Goal: Information Seeking & Learning: Learn about a topic

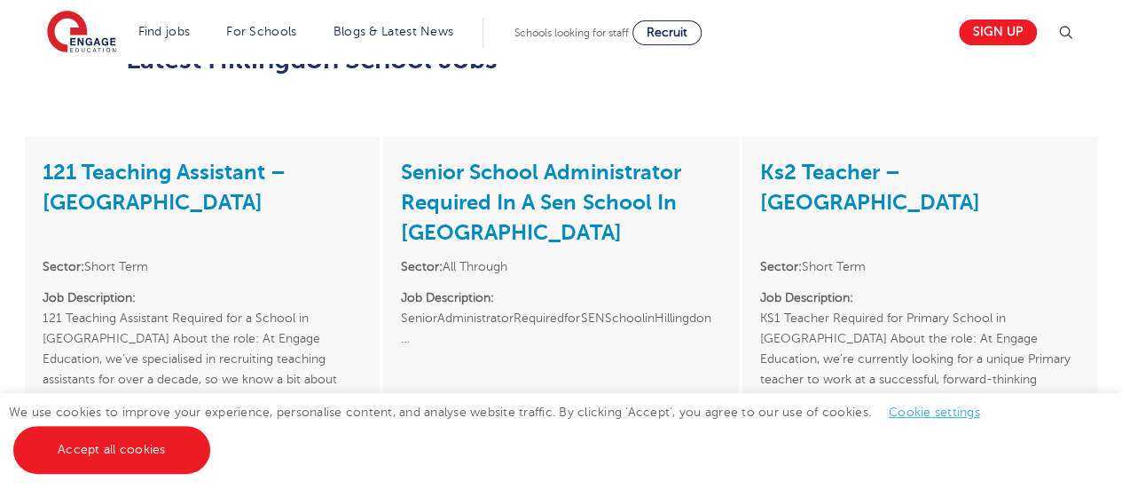
scroll to position [1787, 0]
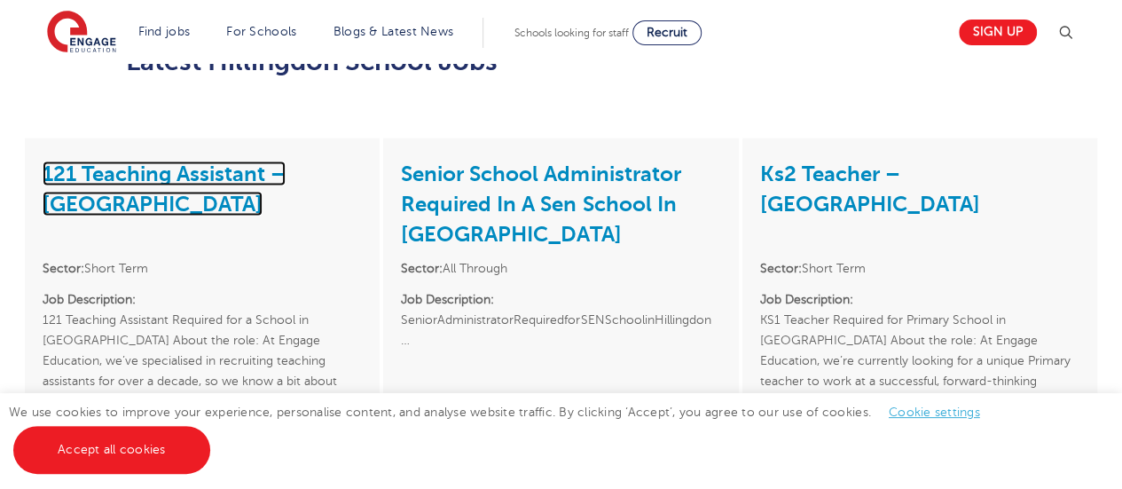
click at [134, 161] on link "121 Teaching Assistant – [GEOGRAPHIC_DATA]" at bounding box center [164, 188] width 243 height 55
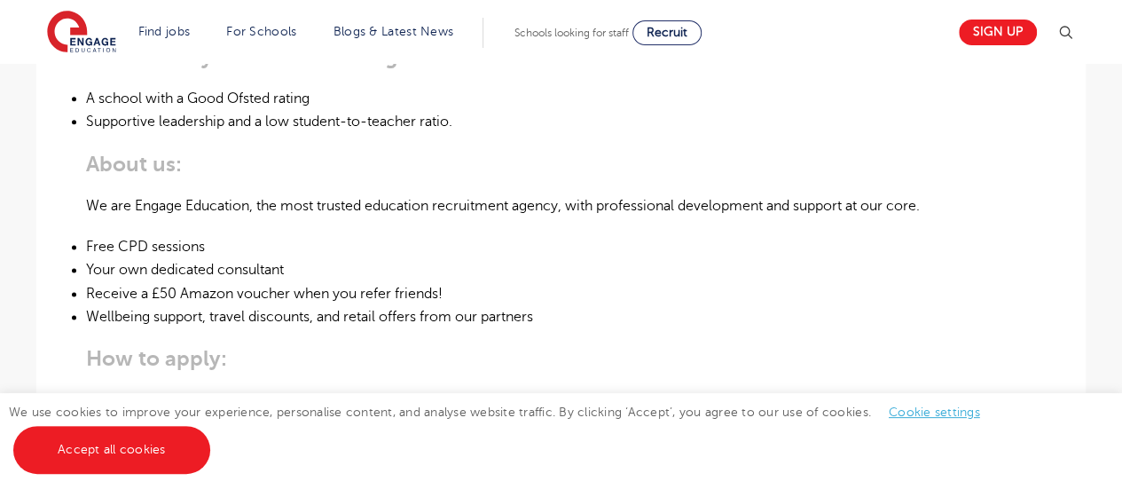
scroll to position [923, 0]
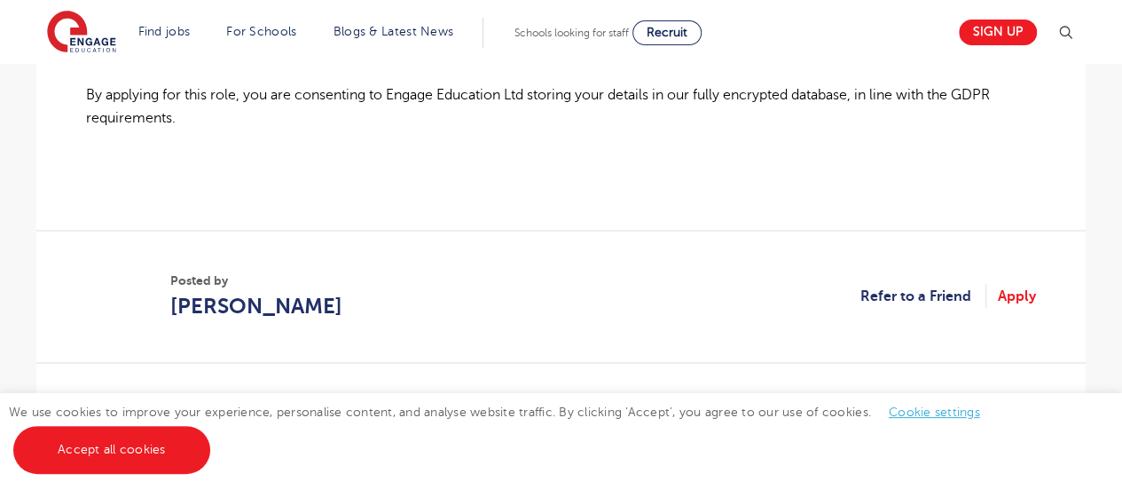
scroll to position [1429, 0]
